Goal: Task Accomplishment & Management: Manage account settings

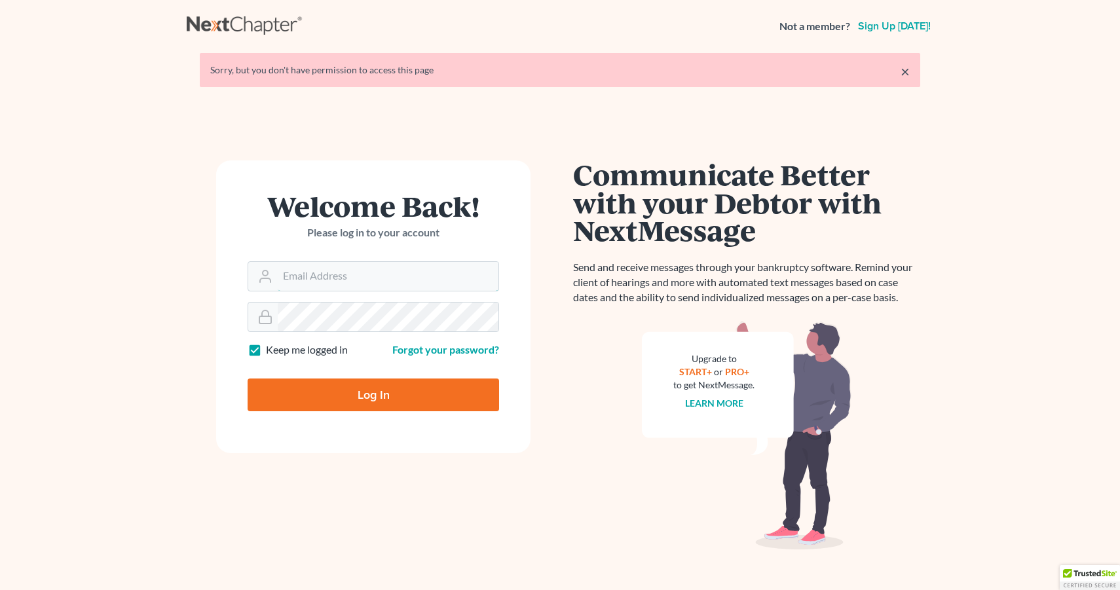
type input "[PERSON_NAME][EMAIL_ADDRESS][DOMAIN_NAME]"
click at [510, 301] on form "Welcome Back! Please log in to your account Email Address [PERSON_NAME][EMAIL_A…" at bounding box center [373, 306] width 314 height 293
click at [373, 393] on input "Log In" at bounding box center [373, 395] width 251 height 33
type input "Thinking..."
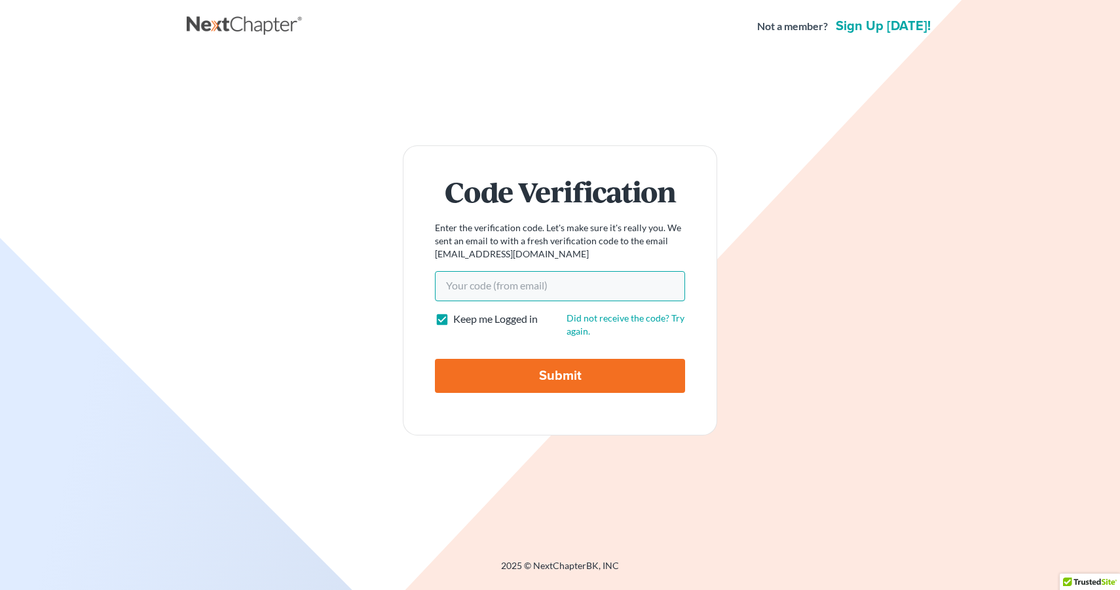
click at [450, 280] on input "Your code(from email)" at bounding box center [560, 286] width 250 height 30
paste input "5de0d9"
type input "5de0d9"
click at [556, 391] on input "Submit" at bounding box center [560, 376] width 250 height 34
type input "Thinking..."
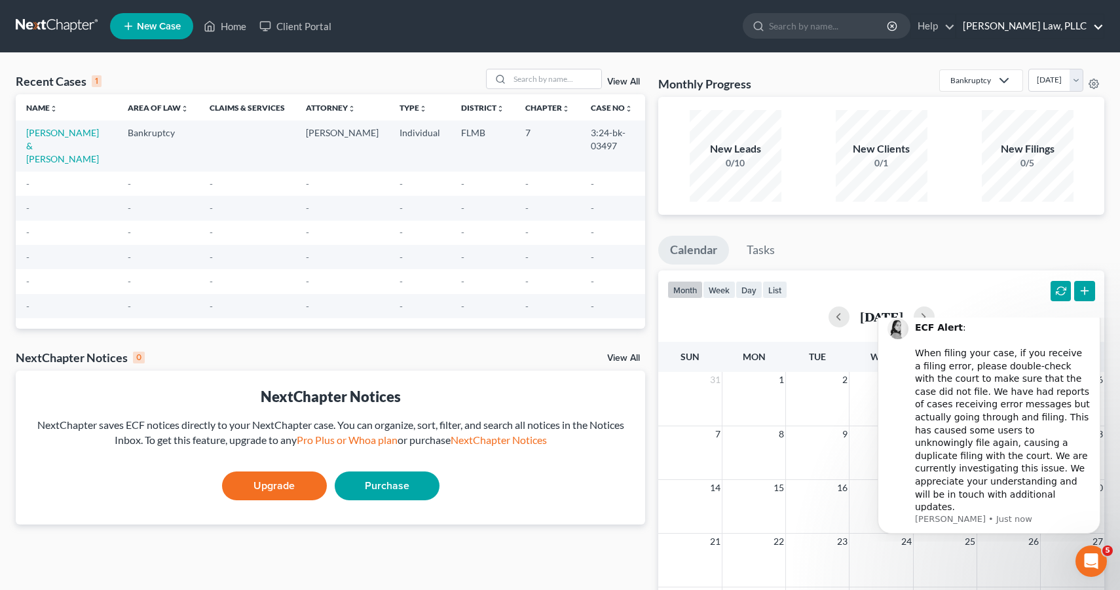
click at [1058, 26] on link "Merhar Law, PLLC" at bounding box center [1029, 26] width 147 height 24
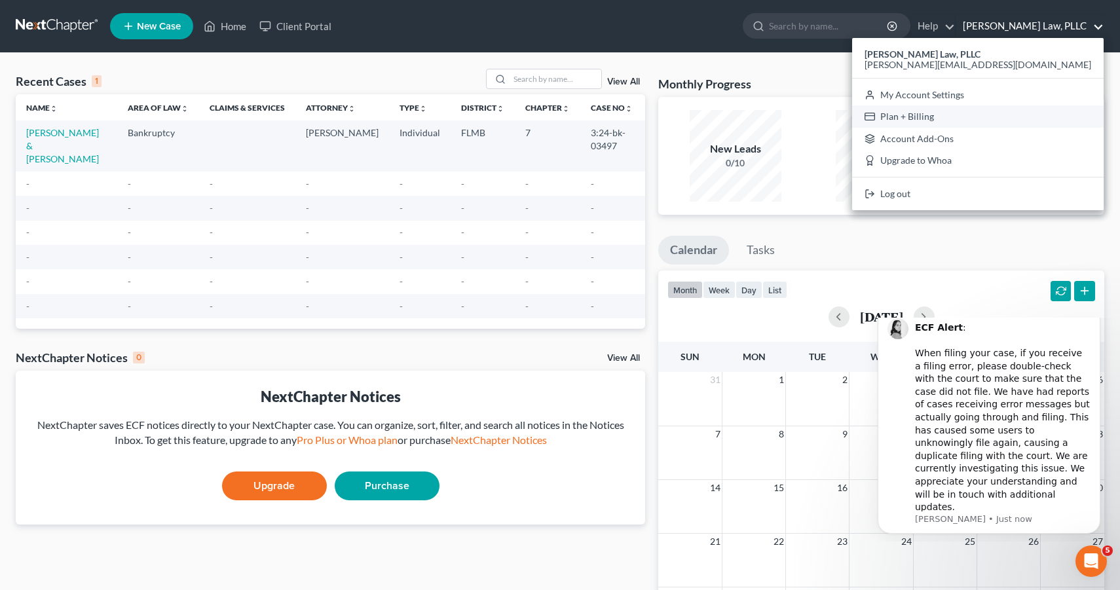
click at [1052, 116] on link "Plan + Billing" at bounding box center [977, 116] width 251 height 22
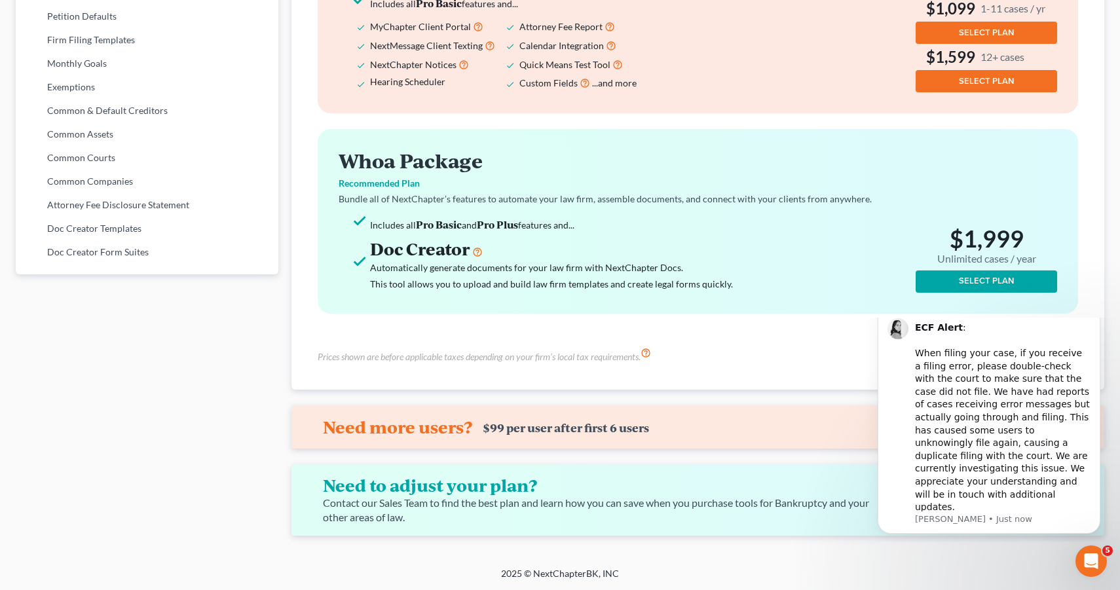
scroll to position [648, 0]
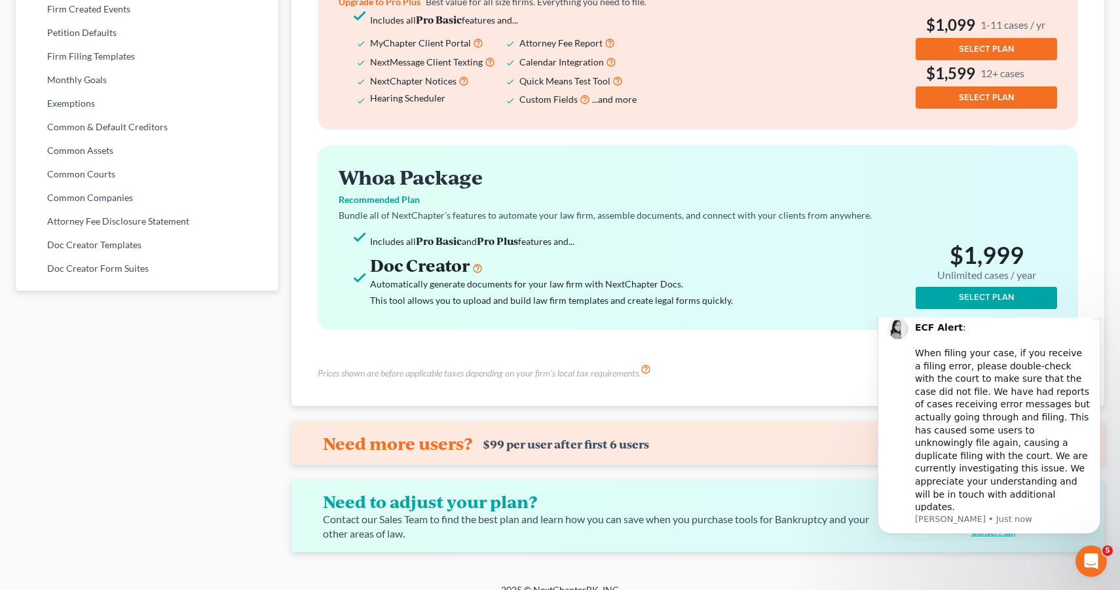
click at [1096, 314] on icon "Dismiss notification" at bounding box center [1096, 309] width 7 height 7
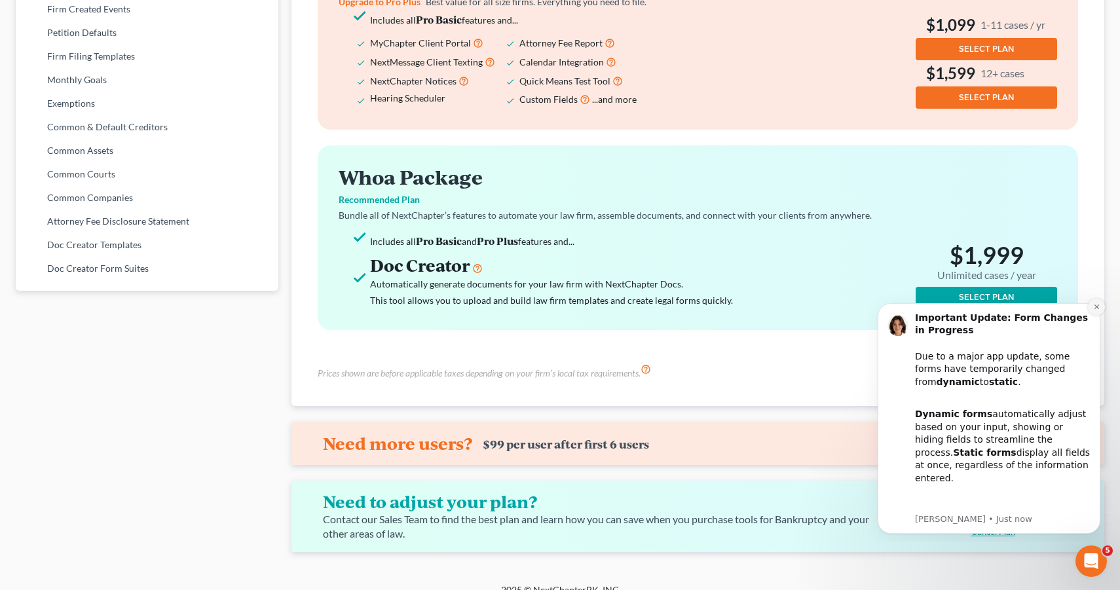
click at [1097, 306] on icon "Dismiss notification" at bounding box center [1096, 306] width 7 height 7
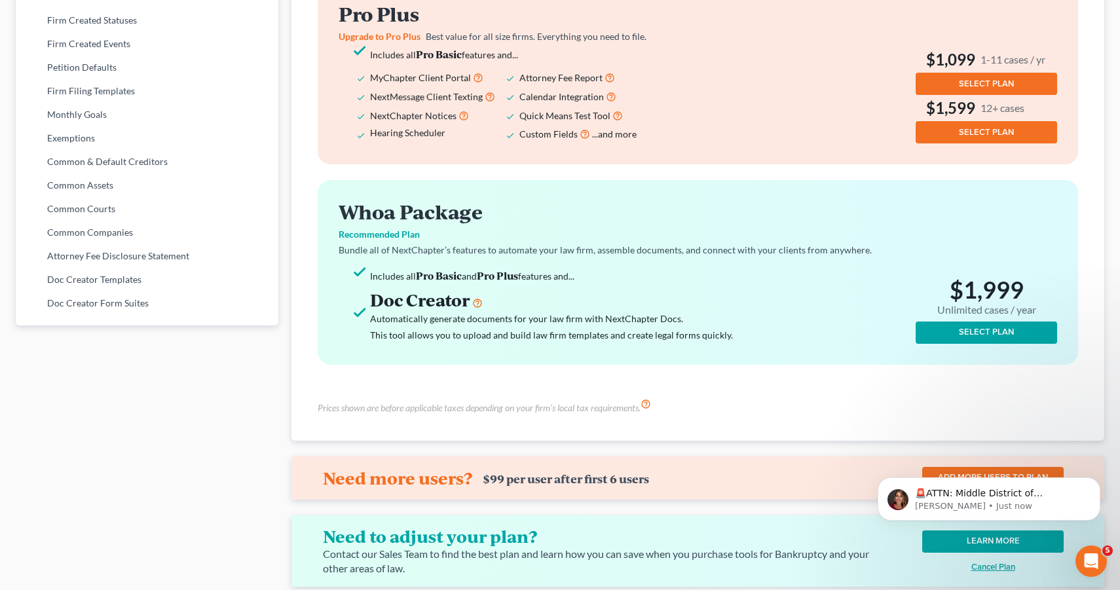
scroll to position [609, 0]
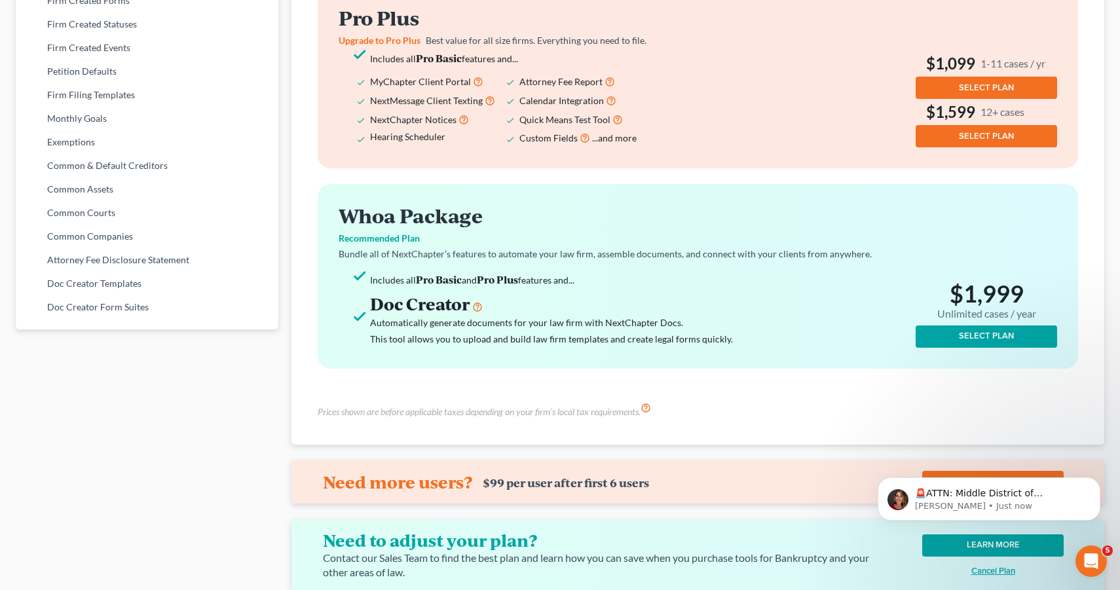
click at [992, 570] on u "Cancel Plan" at bounding box center [993, 571] width 44 height 10
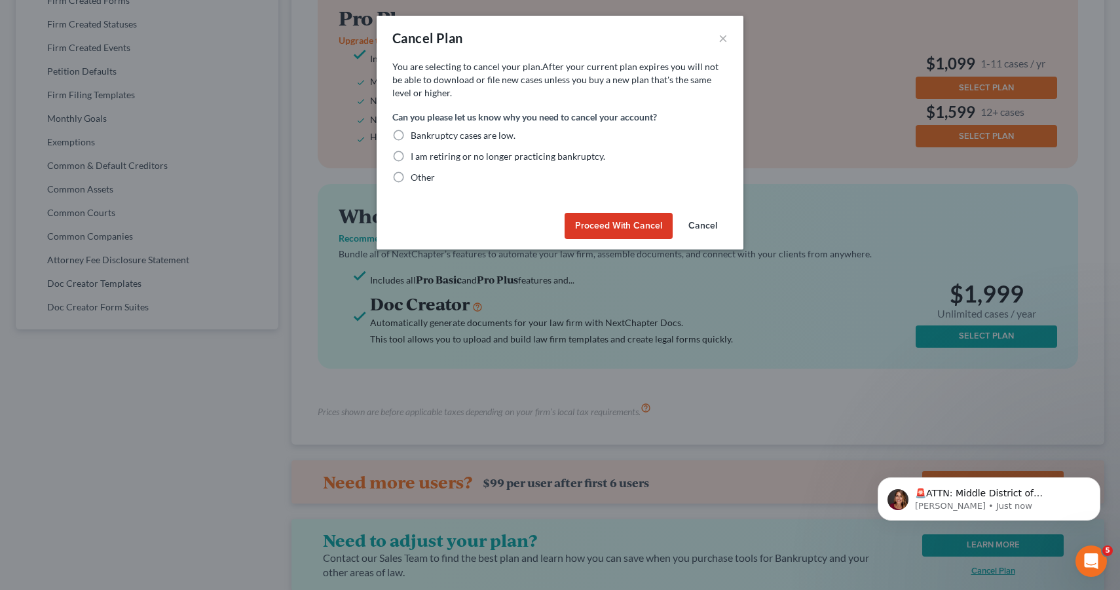
click at [473, 135] on span "Bankruptcy cases are low." at bounding box center [463, 135] width 105 height 11
click at [424, 135] on input "Bankruptcy cases are low." at bounding box center [420, 133] width 9 height 9
radio input "true"
click at [644, 224] on button "Proceed with Cancel" at bounding box center [619, 226] width 108 height 26
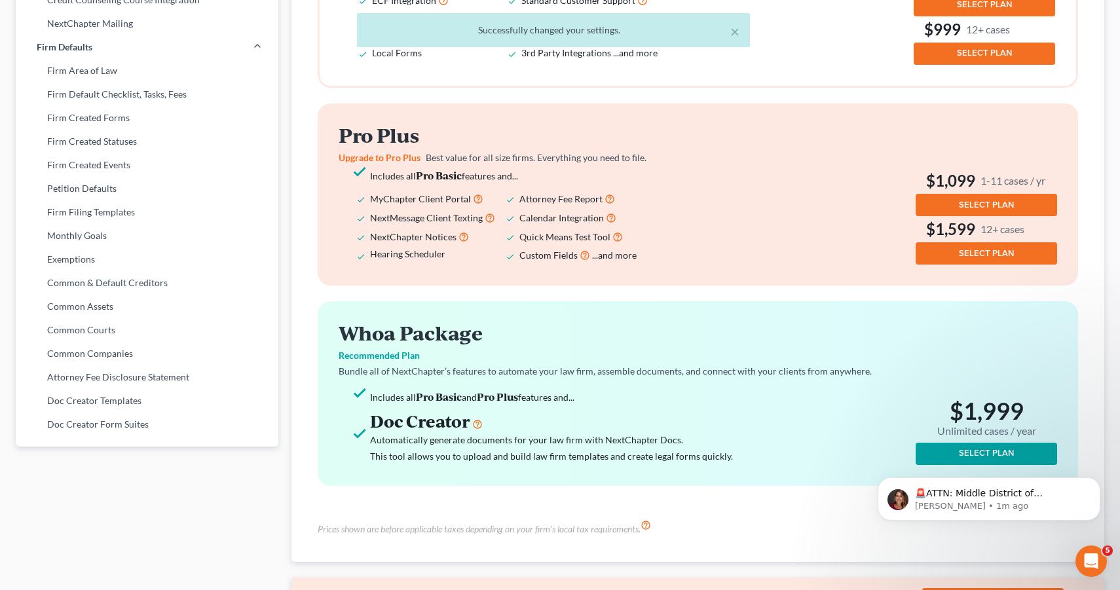
scroll to position [0, 0]
